Goal: Check status: Check status

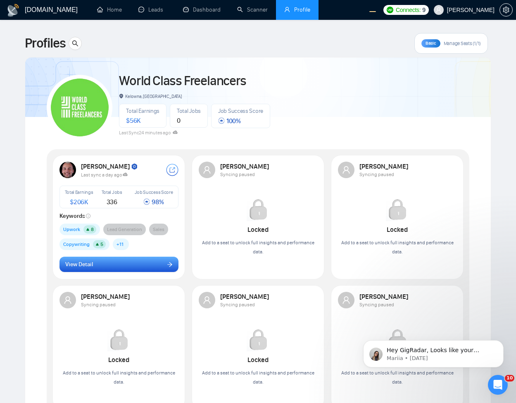
drag, startPoint x: 142, startPoint y: 275, endPoint x: 153, endPoint y: 265, distance: 14.3
click at [144, 272] on div "Robert O'Kruk Last sync a day ago Total Earnings $ 206K Total Jobs 336 Job Succ…" at bounding box center [119, 217] width 129 height 120
click at [152, 265] on button "View Detail" at bounding box center [118, 264] width 119 height 16
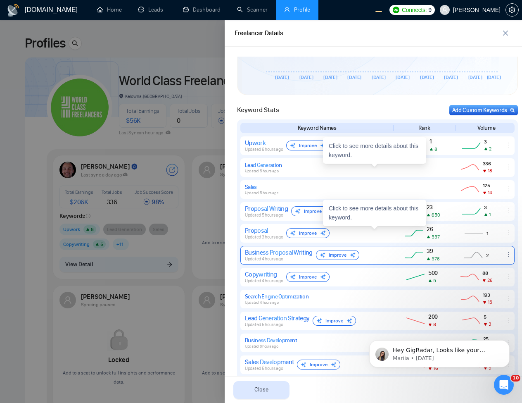
scroll to position [347, 0]
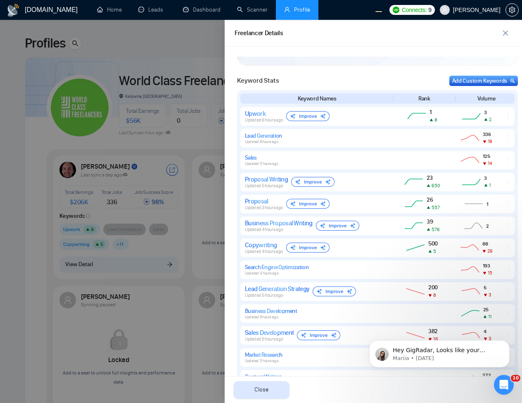
click at [201, 128] on div at bounding box center [261, 211] width 522 height 383
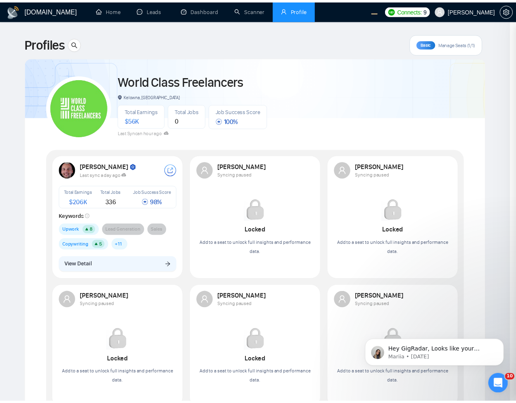
scroll to position [0, 0]
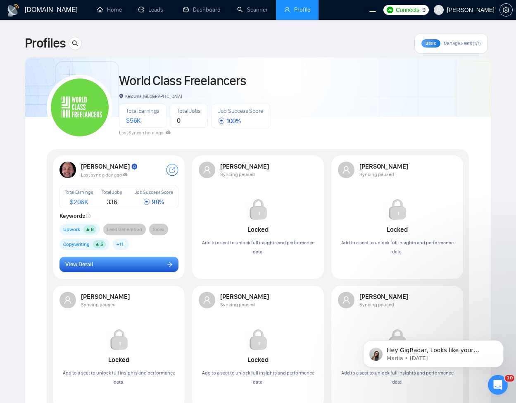
click at [116, 271] on button "View Detail" at bounding box center [118, 264] width 119 height 16
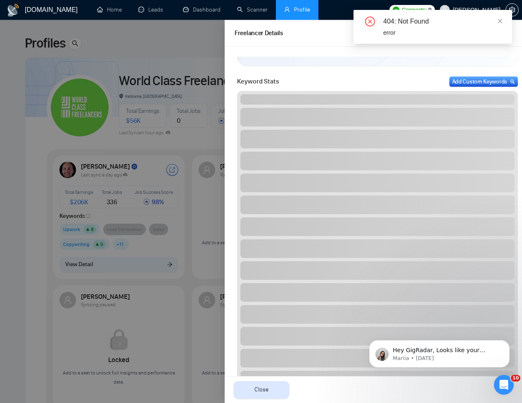
scroll to position [368, 0]
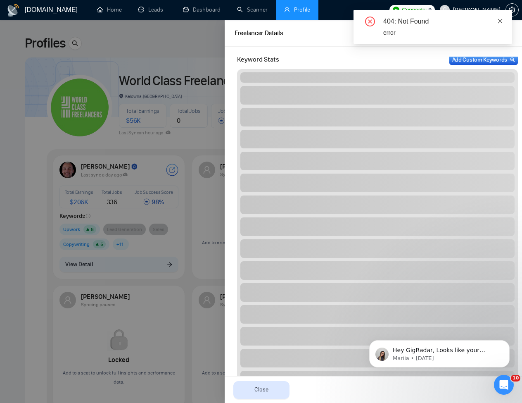
click at [501, 21] on icon "close" at bounding box center [500, 21] width 6 height 6
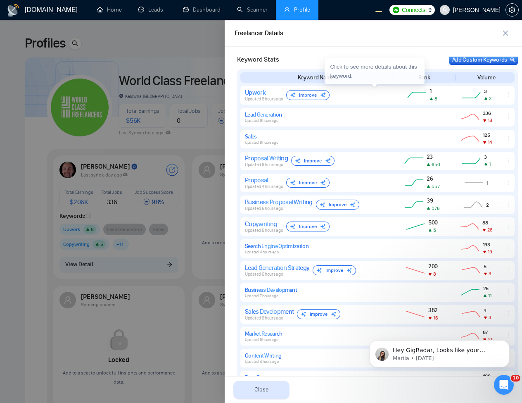
click at [145, 177] on div at bounding box center [261, 211] width 522 height 383
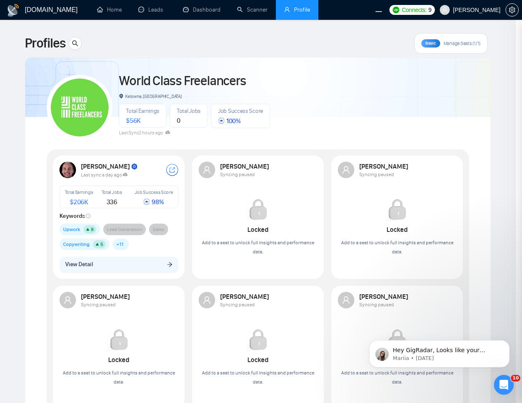
scroll to position [0, 0]
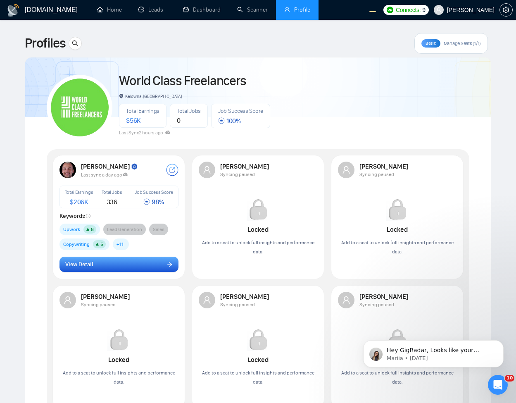
click at [141, 266] on button "View Detail" at bounding box center [118, 264] width 119 height 16
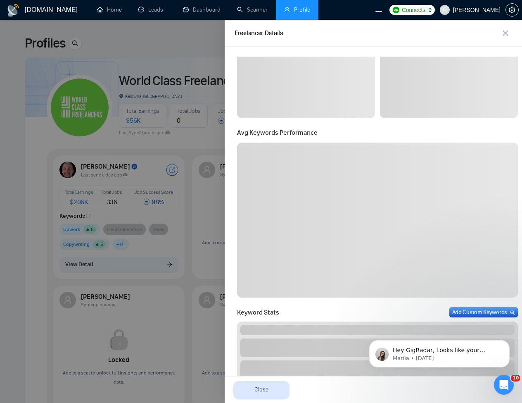
scroll to position [198, 0]
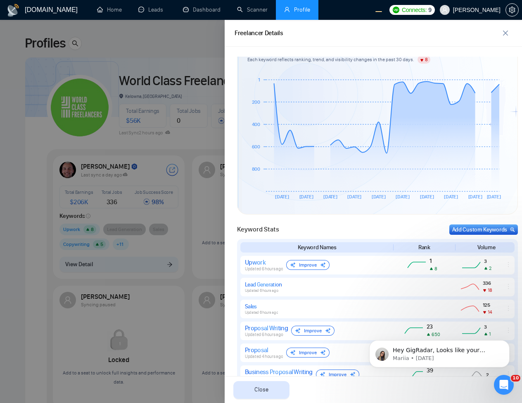
click at [199, 125] on div at bounding box center [261, 211] width 522 height 383
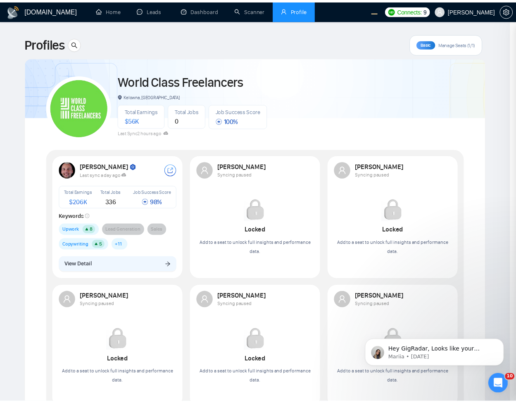
scroll to position [0, 0]
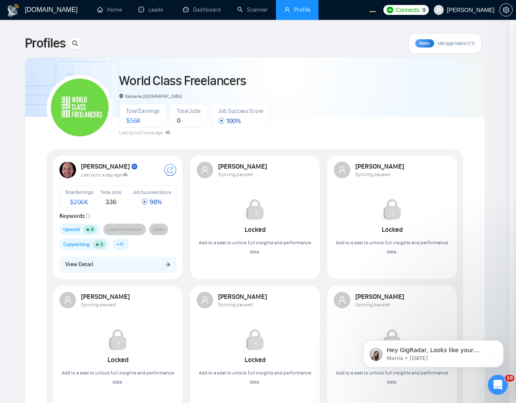
click at [119, 259] on button "View Detail" at bounding box center [117, 264] width 117 height 16
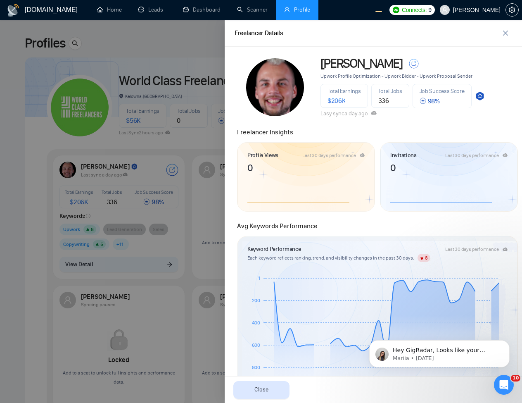
click at [181, 201] on div at bounding box center [261, 211] width 522 height 383
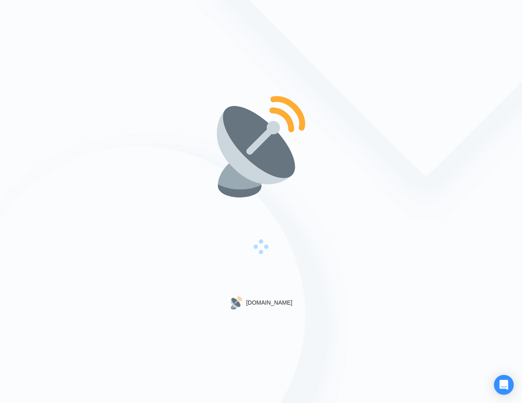
click at [272, 292] on div at bounding box center [261, 247] width 94 height 97
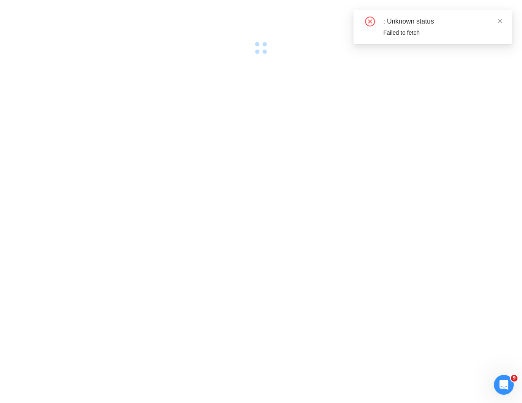
click at [218, 128] on div at bounding box center [261, 201] width 522 height 403
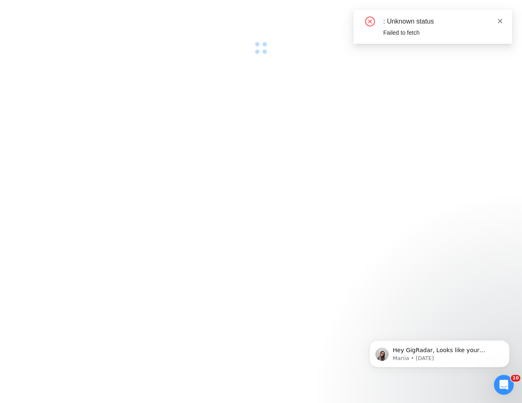
click at [501, 21] on icon "close" at bounding box center [500, 21] width 5 height 5
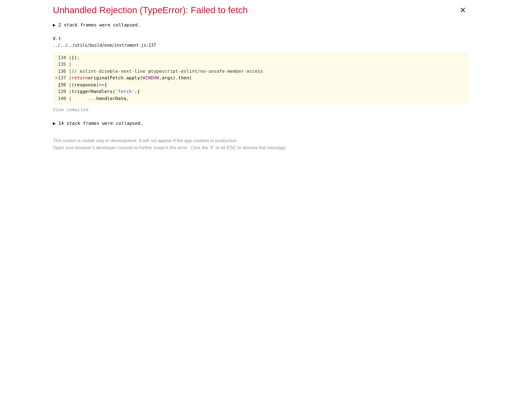
click at [218, 161] on div "× Unhandled Rejection (TypeError): Failed to fetch ▶ 2 stack frames were collap…" at bounding box center [261, 201] width 423 height 403
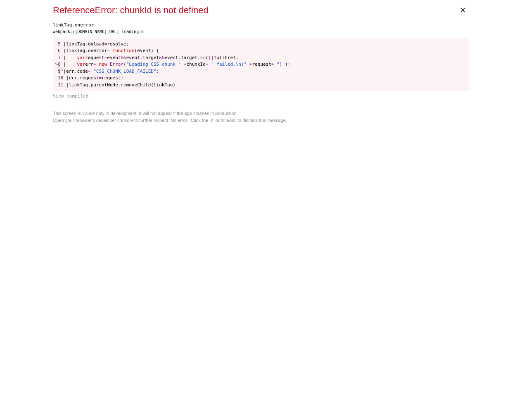
click at [194, 117] on div "This screen is visible only in development. It will not appear if the app crash…" at bounding box center [261, 117] width 416 height 14
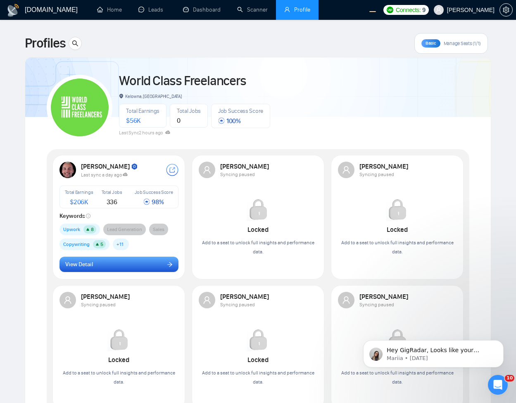
click at [119, 267] on button "View Detail" at bounding box center [118, 264] width 119 height 16
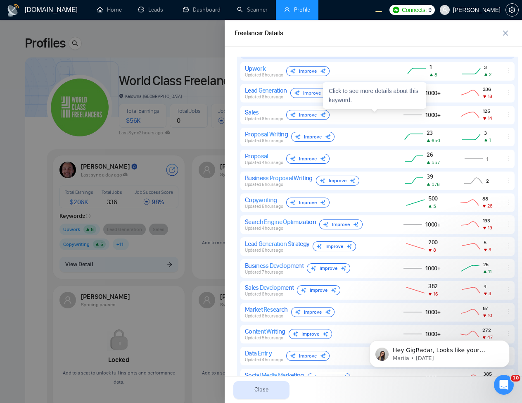
scroll to position [370, 0]
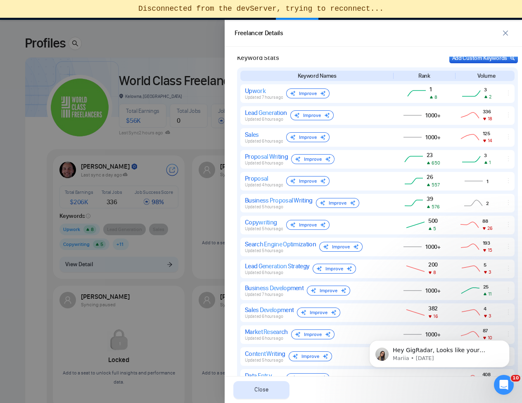
click at [175, 110] on div at bounding box center [261, 211] width 522 height 383
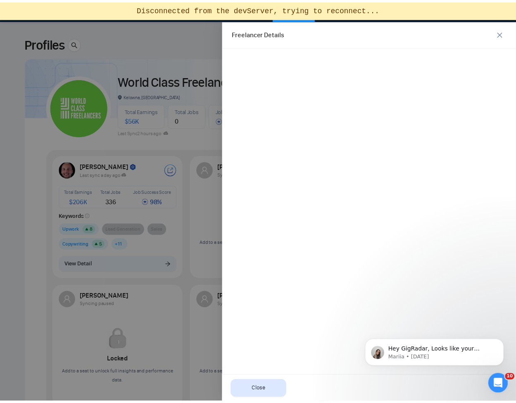
scroll to position [0, 0]
